Goal: Information Seeking & Learning: Learn about a topic

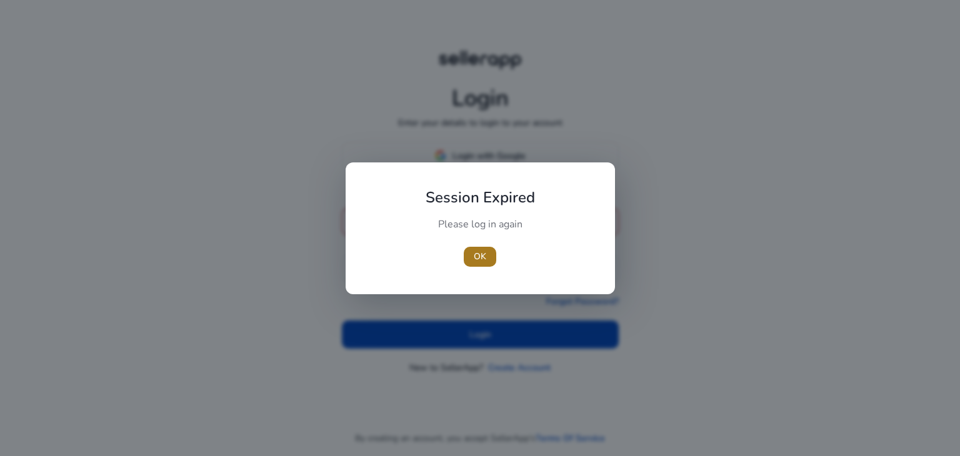
click at [481, 248] on span "button" at bounding box center [480, 257] width 33 height 30
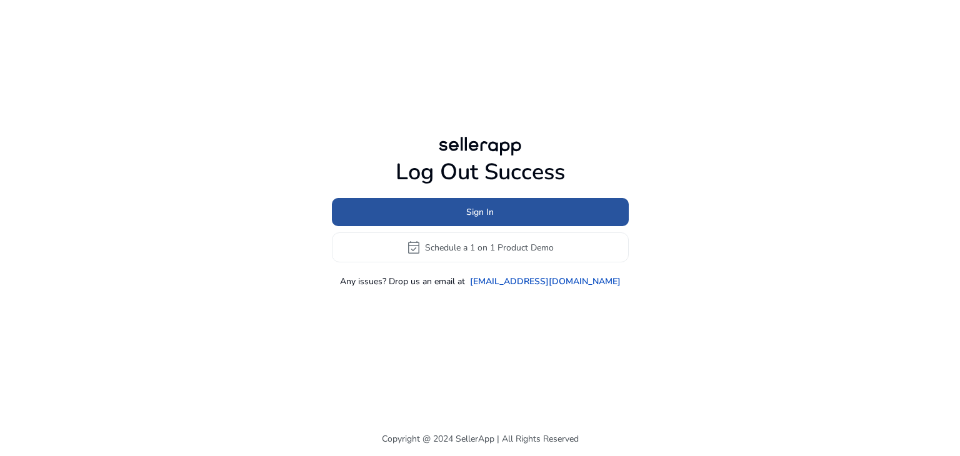
click at [460, 208] on span at bounding box center [480, 213] width 297 height 30
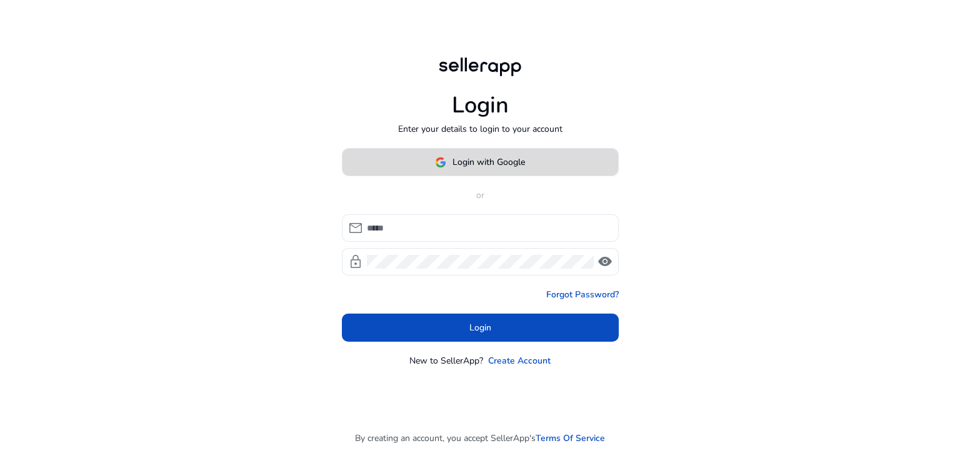
click at [466, 156] on span "Login with Google" at bounding box center [489, 162] width 73 height 13
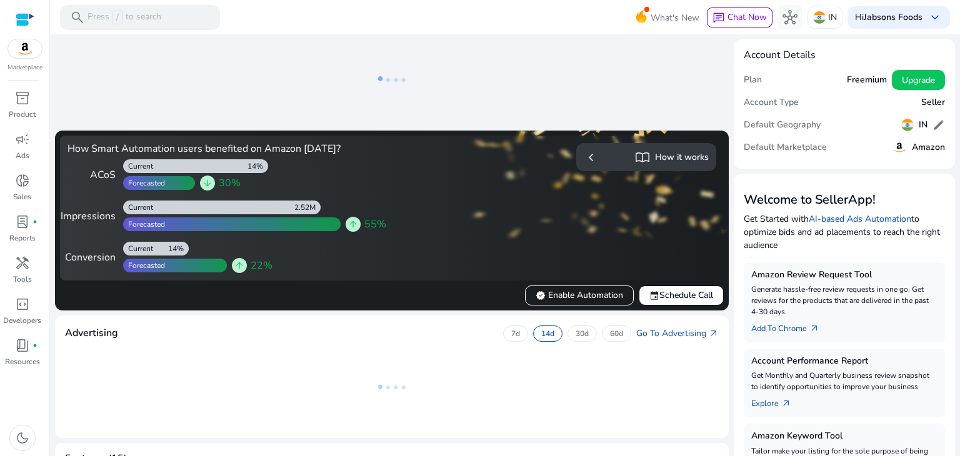
click at [240, 159] on div "How Smart Automation users benefited on Amazon [DATE]? ACoS 14% Current Forecas…" at bounding box center [228, 208] width 320 height 130
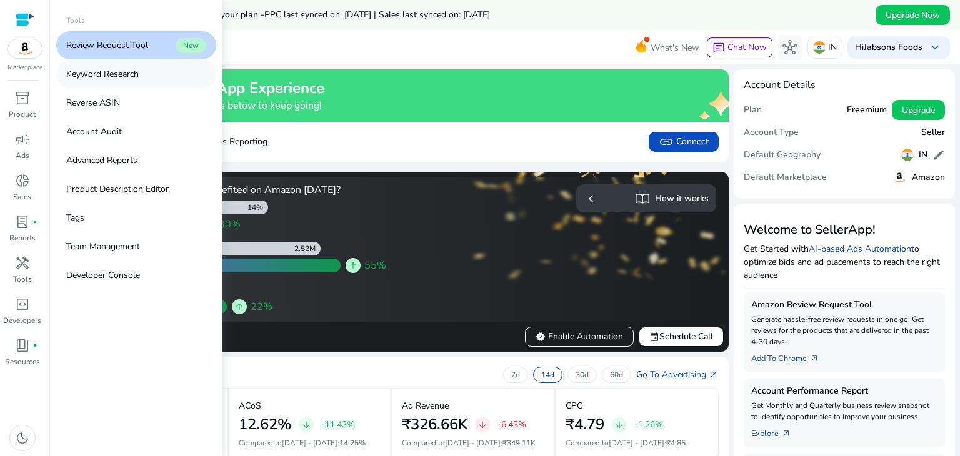
click at [113, 73] on p "Keyword Research" at bounding box center [102, 74] width 73 height 13
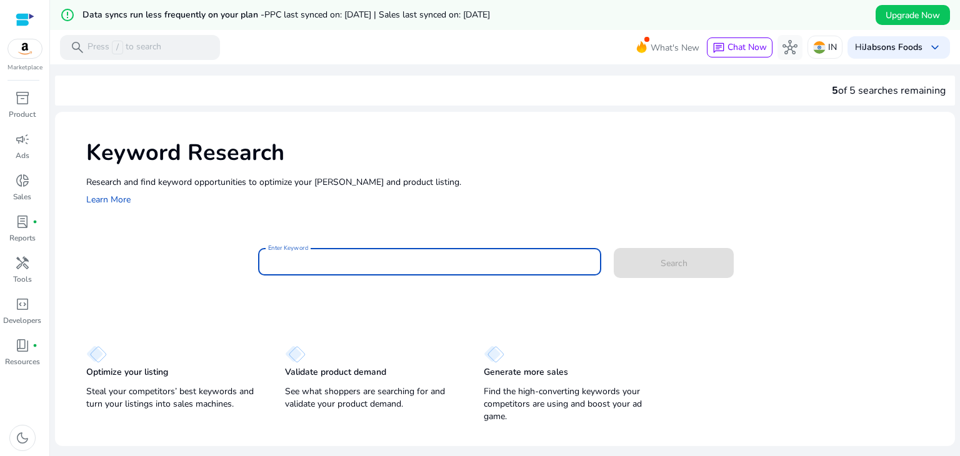
click at [370, 260] on input "Enter Keyword" at bounding box center [430, 262] width 324 height 14
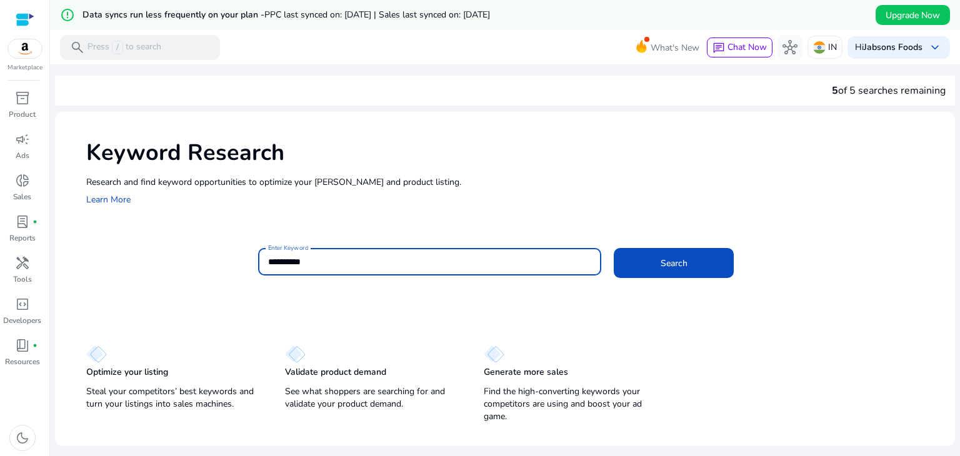
type input "**********"
click at [614, 248] on button "Search" at bounding box center [674, 263] width 120 height 30
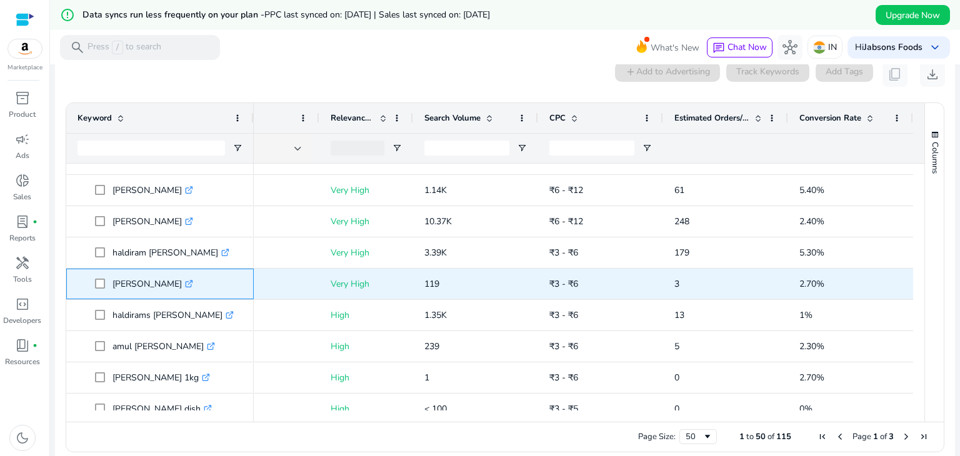
drag, startPoint x: 107, startPoint y: 281, endPoint x: 179, endPoint y: 281, distance: 72.5
click at [179, 281] on span "[PERSON_NAME] .st0{fill:#2c8af8}" at bounding box center [169, 284] width 148 height 26
copy span "[PERSON_NAME]"
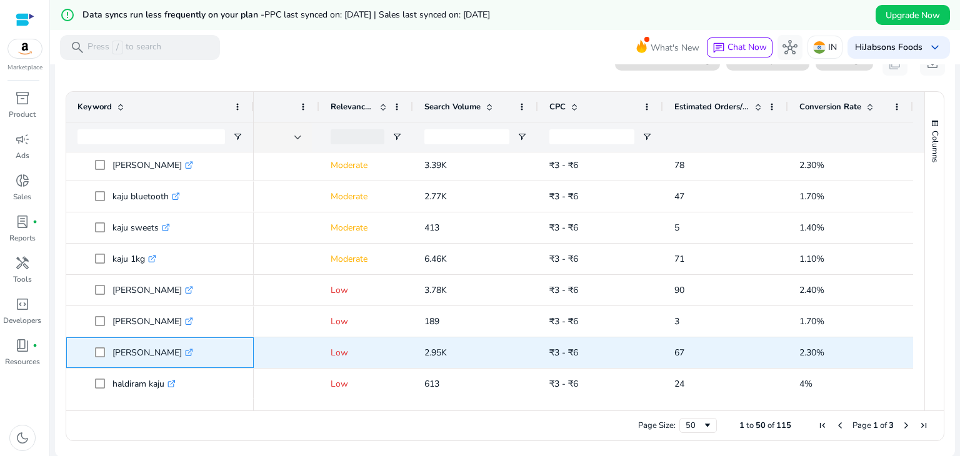
drag, startPoint x: 110, startPoint y: 349, endPoint x: 148, endPoint y: 351, distance: 38.2
click at [148, 351] on span "[PERSON_NAME] .st0{fill:#2c8af8}" at bounding box center [169, 353] width 148 height 26
copy span "[PERSON_NAME]"
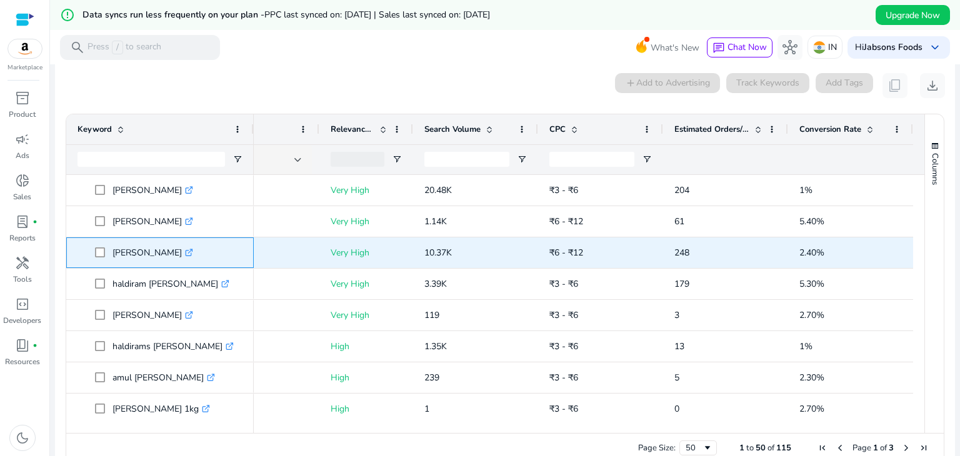
drag, startPoint x: 109, startPoint y: 251, endPoint x: 190, endPoint y: 248, distance: 81.3
click at [190, 248] on span "[PERSON_NAME] .st0{fill:#2c8af8}" at bounding box center [169, 253] width 148 height 26
copy span "[PERSON_NAME]"
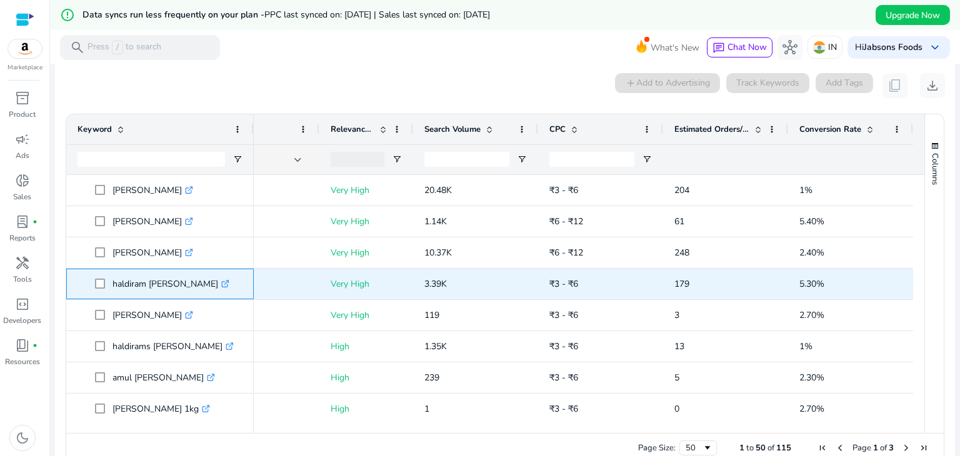
drag, startPoint x: 110, startPoint y: 279, endPoint x: 185, endPoint y: 281, distance: 75.1
click at [185, 281] on span "haldiram [PERSON_NAME] .st0{fill:#2c8af8}" at bounding box center [169, 284] width 148 height 26
copy span "haldiram [PERSON_NAME]"
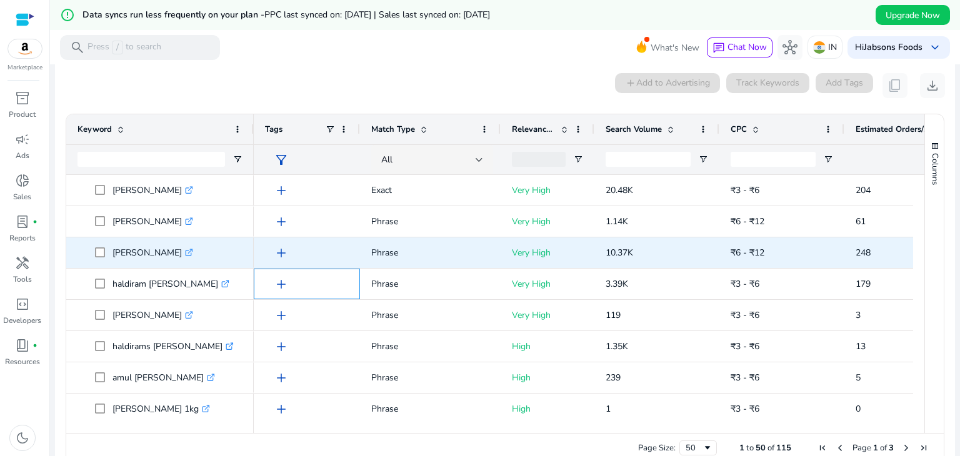
scroll to position [47, 0]
